Goal: Task Accomplishment & Management: Use online tool/utility

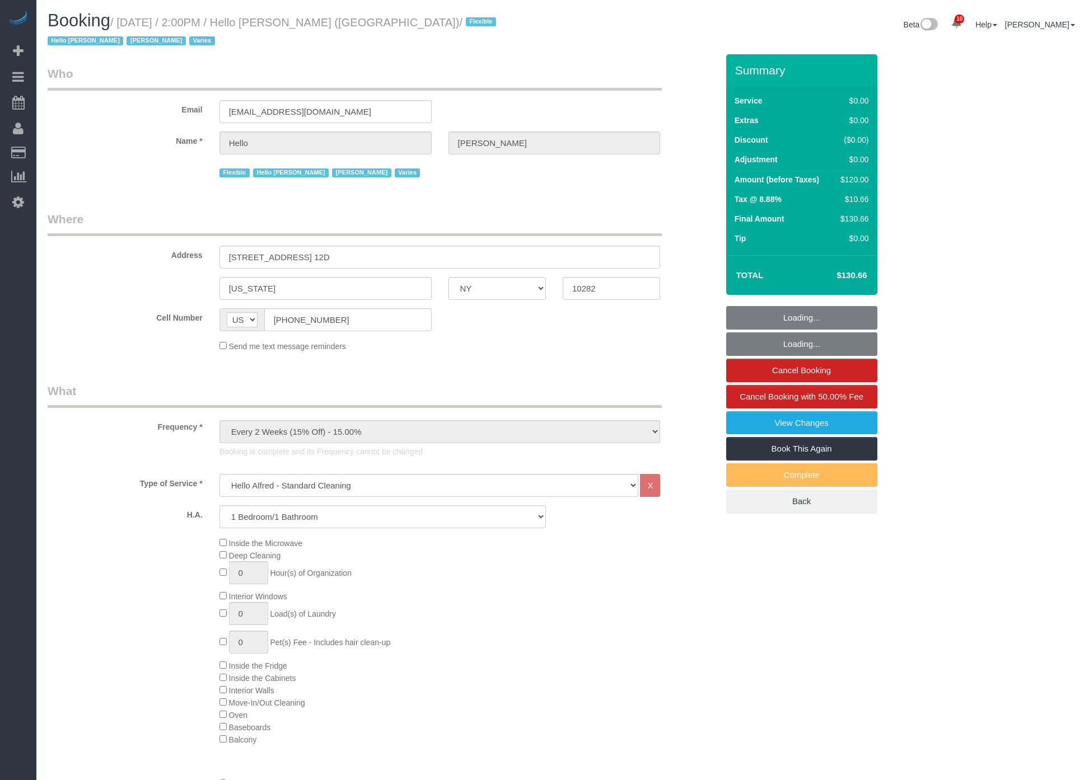
select select "NY"
select select "1"
select select "spot1"
select select "number:89"
select select "number:90"
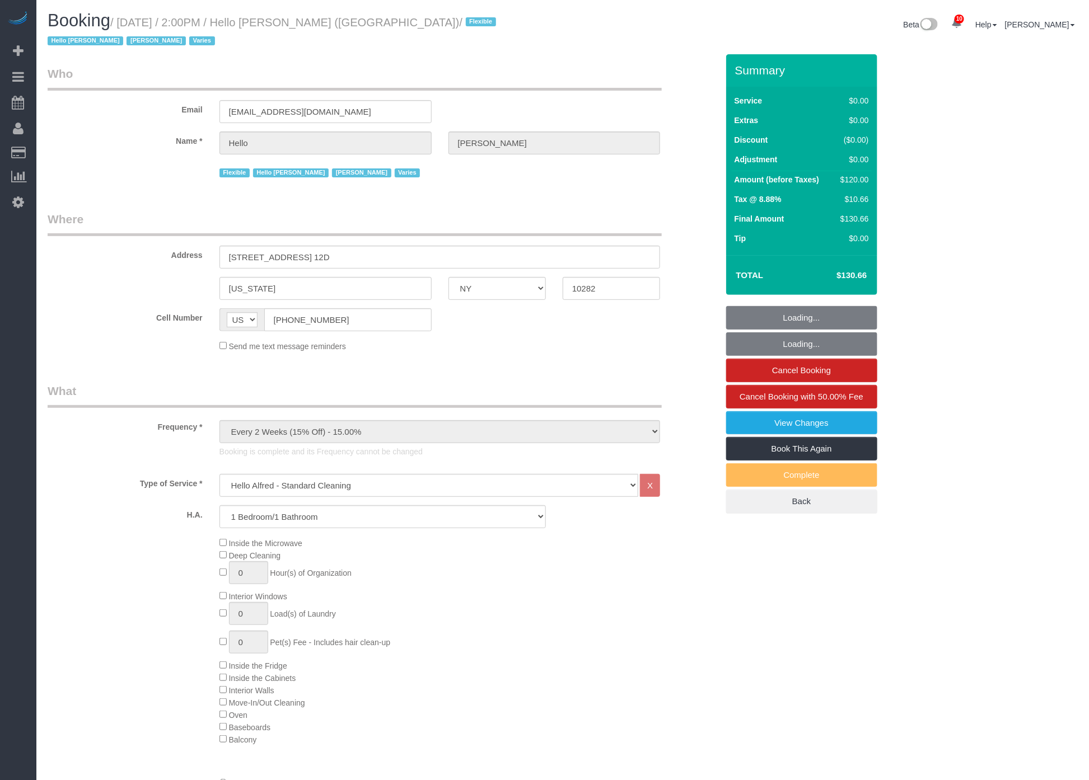
select select "number:15"
select select "number:6"
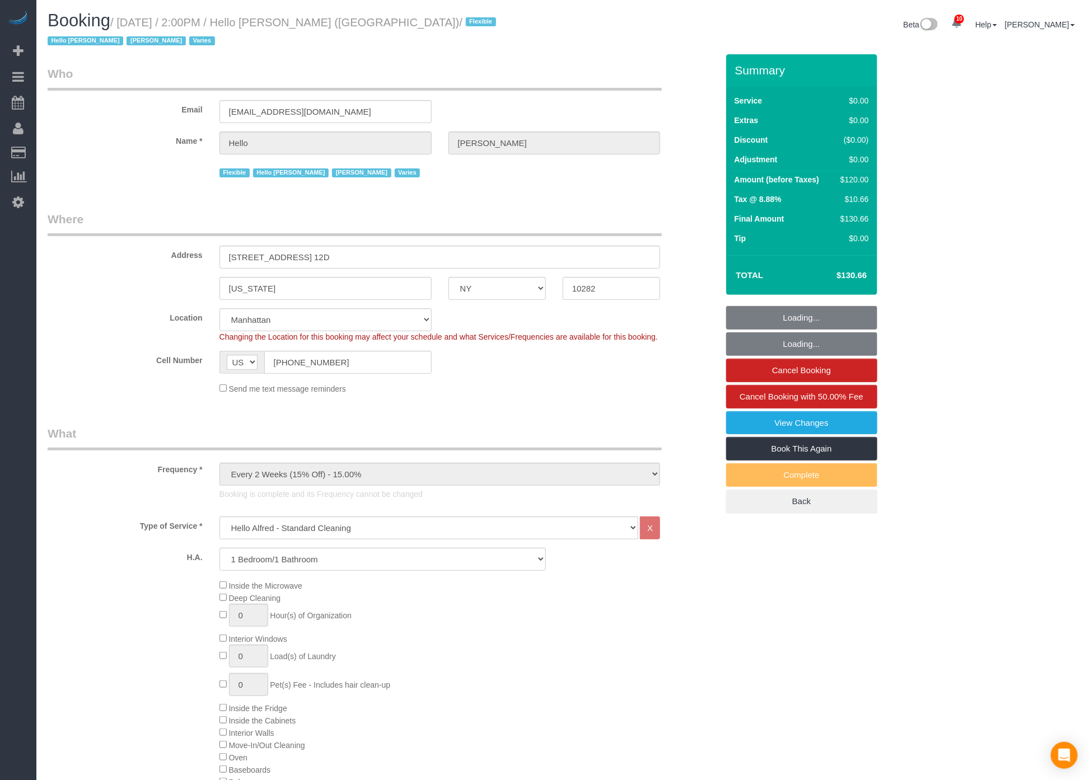
select select "object:1367"
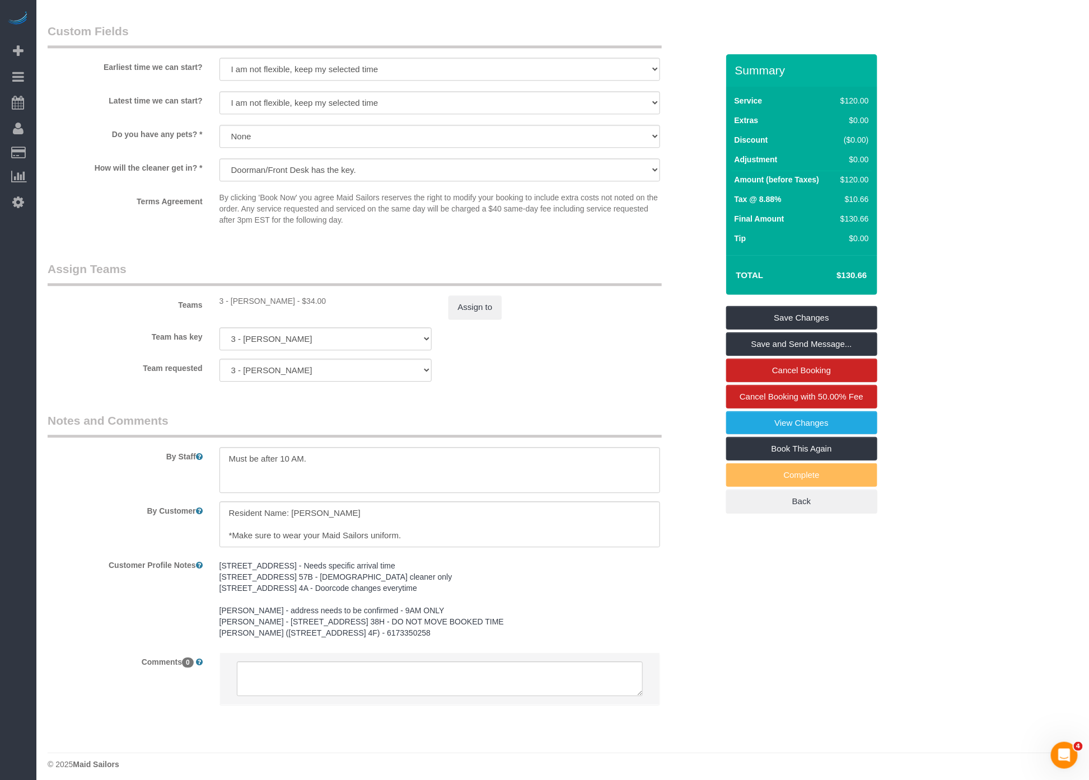
drag, startPoint x: 232, startPoint y: 298, endPoint x: 284, endPoint y: 298, distance: 51.5
click at [284, 298] on div "3 - [PERSON_NAME] - $34.00" at bounding box center [325, 301] width 212 height 11
copy div "[PERSON_NAME]"
click at [231, 296] on div "3 - [PERSON_NAME] - $34.00" at bounding box center [325, 301] width 212 height 11
drag, startPoint x: 233, startPoint y: 297, endPoint x: 282, endPoint y: 299, distance: 49.3
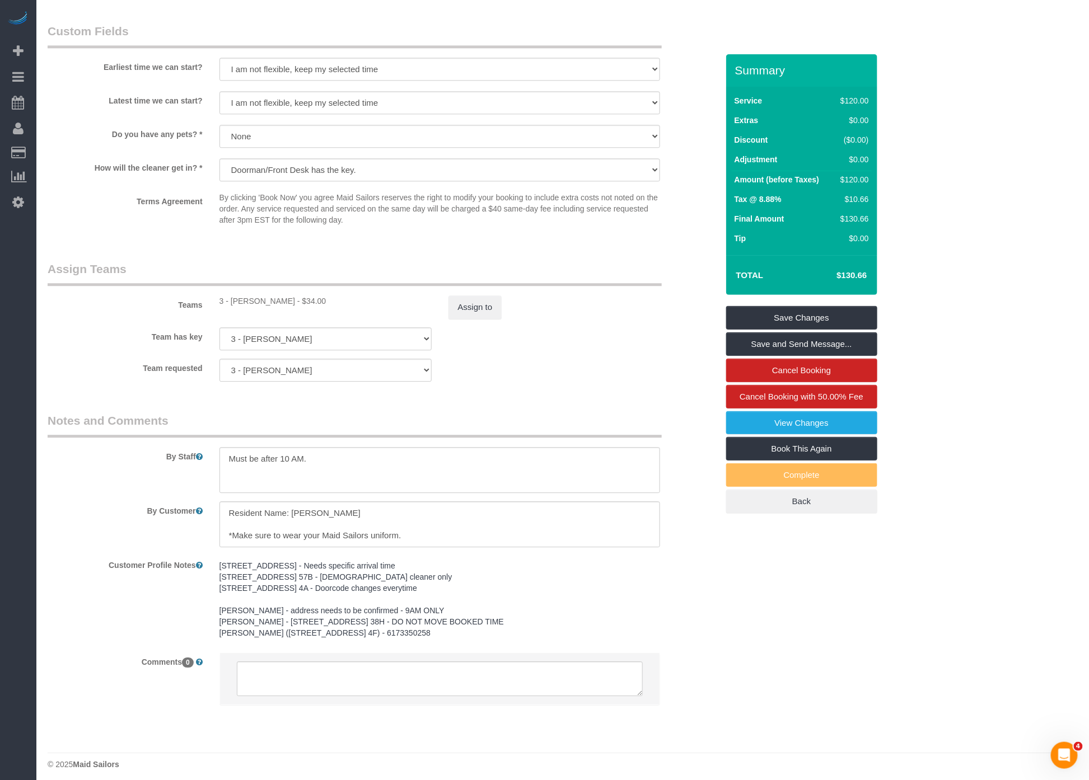
click at [282, 299] on div "3 - [PERSON_NAME] - $34.00" at bounding box center [325, 301] width 212 height 11
copy div "[PERSON_NAME]"
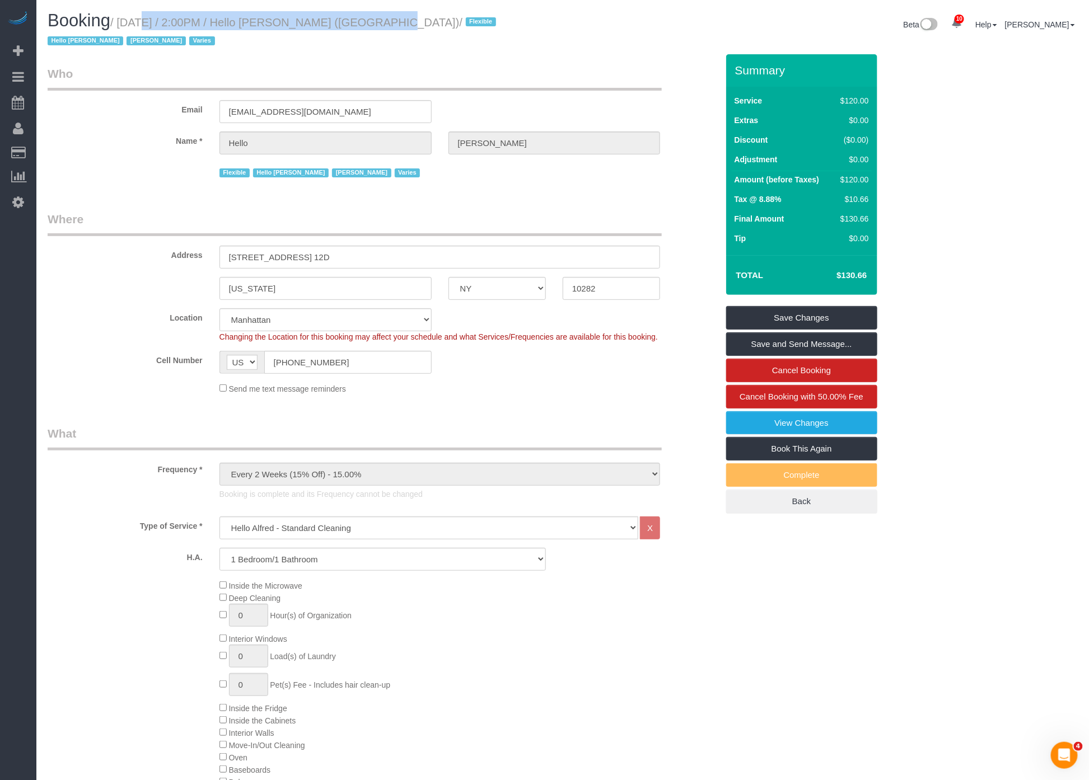
drag, startPoint x: 126, startPoint y: 21, endPoint x: 368, endPoint y: 25, distance: 242.4
click at [368, 25] on small "/ [DATE] / 2:00PM / Hello [PERSON_NAME] ([GEOGRAPHIC_DATA]) / Flexible Hello [P…" at bounding box center [274, 31] width 452 height 31
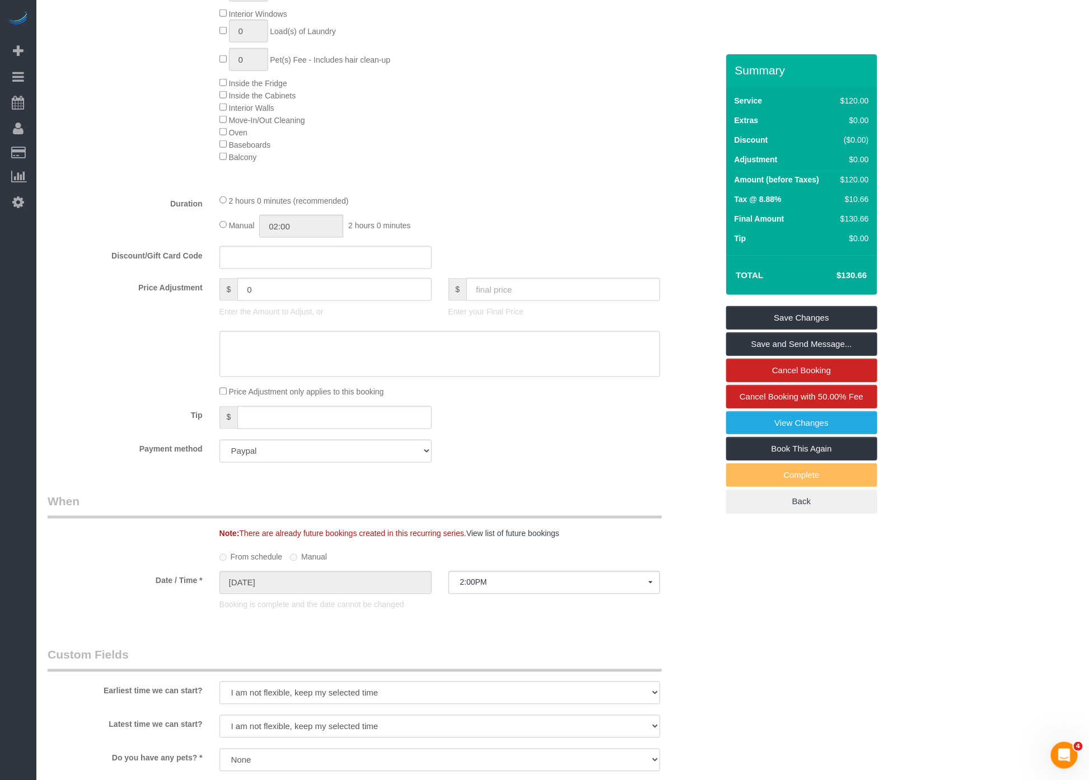
scroll to position [239, 0]
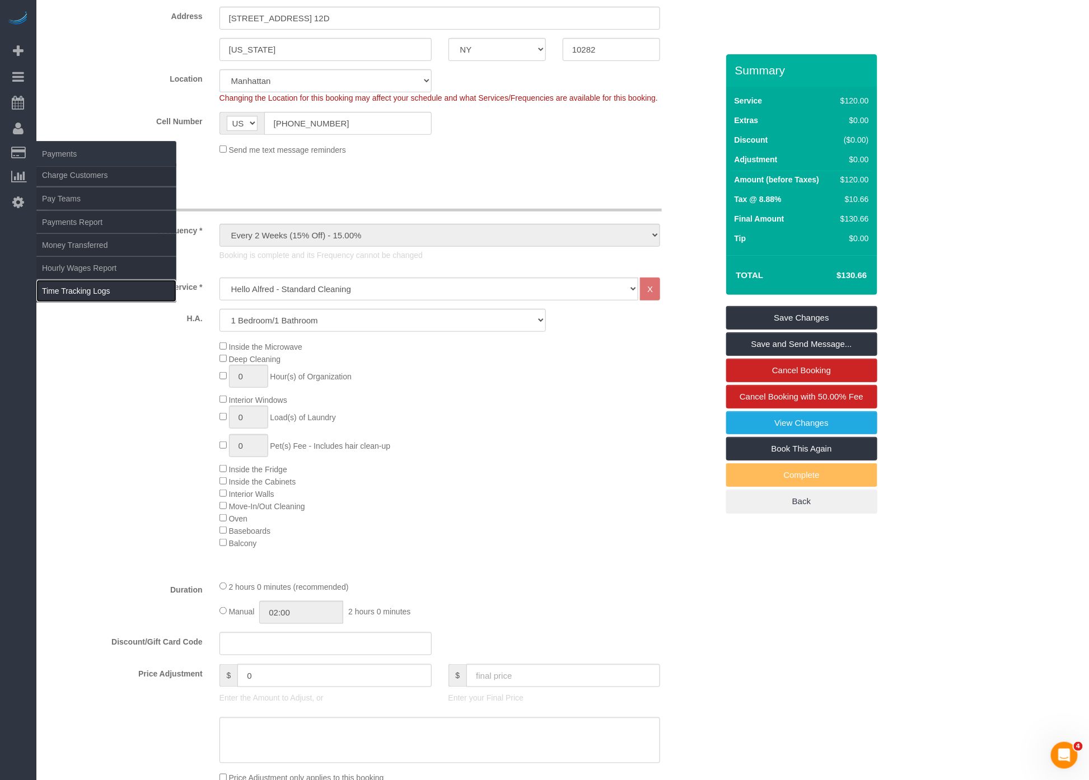
click at [73, 289] on link "Time Tracking Logs" at bounding box center [106, 291] width 140 height 22
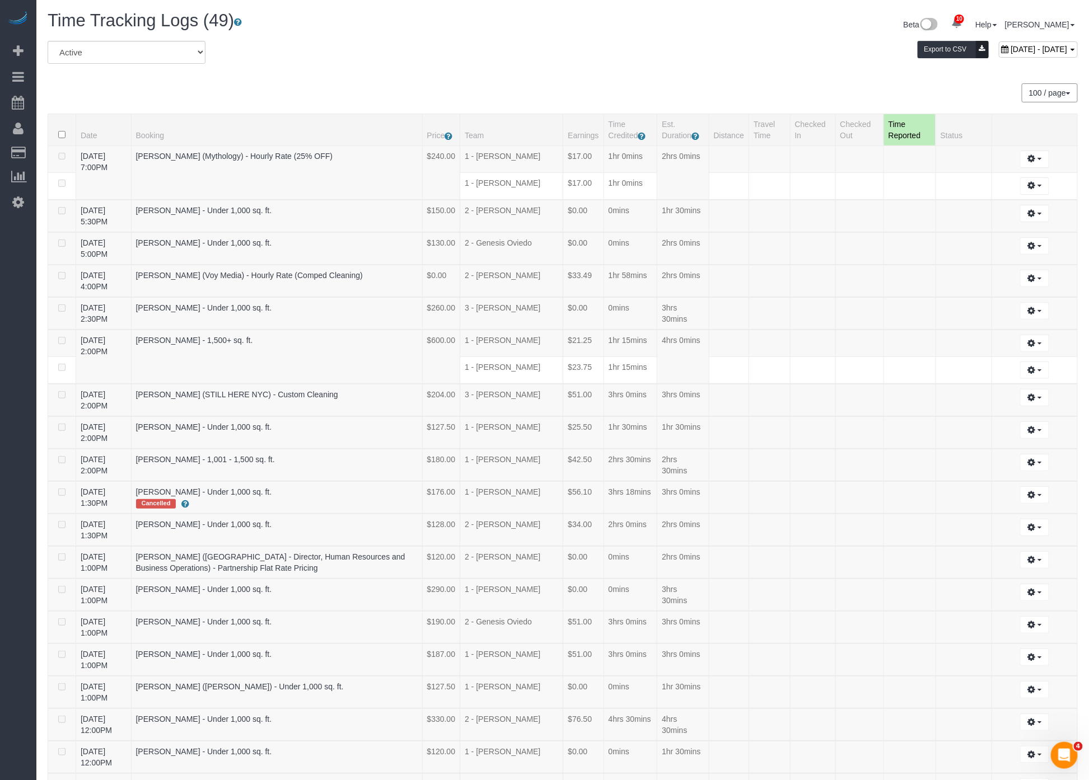
click at [966, 57] on div "[DATE] - [DATE] Export to CSV" at bounding box center [737, 52] width 698 height 22
click at [1010, 51] on span "[DATE] - [DATE]" at bounding box center [1038, 49] width 57 height 9
type input "**********"
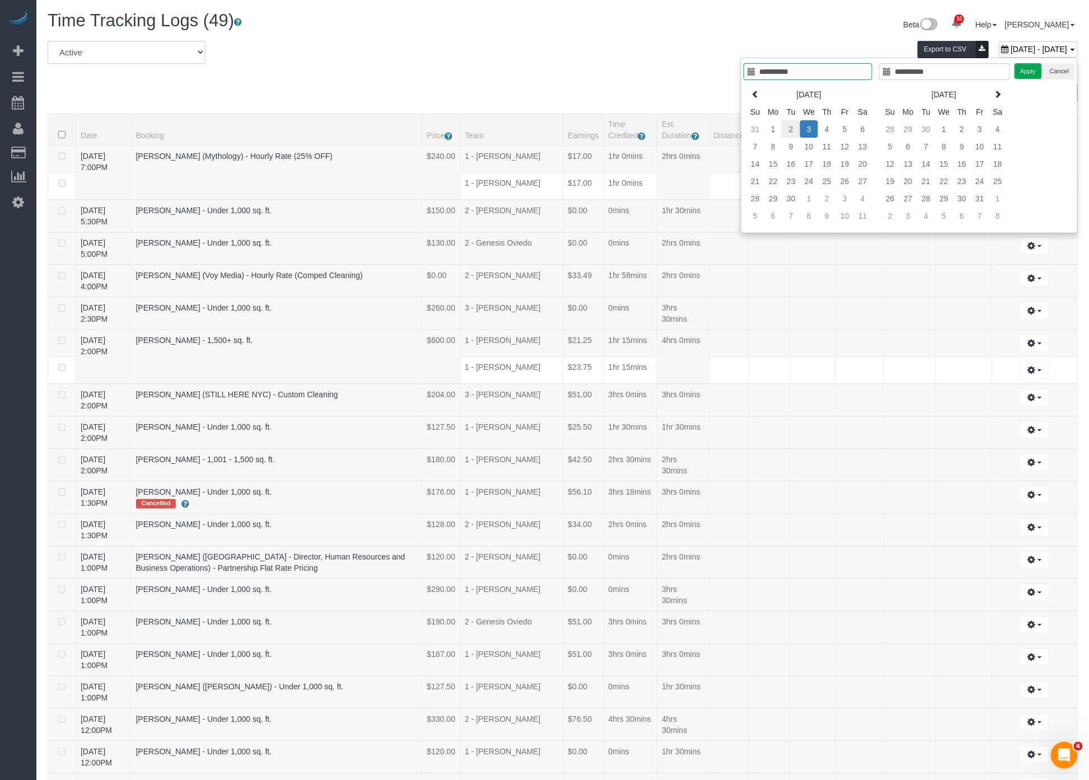
type input "**********"
click at [795, 128] on td "2" at bounding box center [791, 128] width 18 height 17
type input "**********"
click at [795, 128] on td "2" at bounding box center [791, 128] width 18 height 17
click at [1032, 70] on button "Apply" at bounding box center [1028, 71] width 28 height 16
